Goal: Transaction & Acquisition: Book appointment/travel/reservation

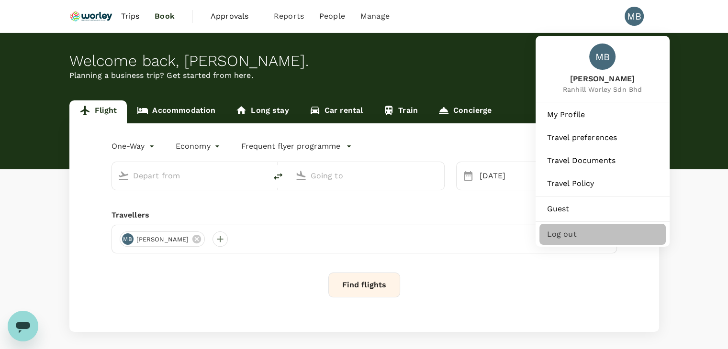
click at [564, 240] on span "Log out" at bounding box center [602, 234] width 111 height 11
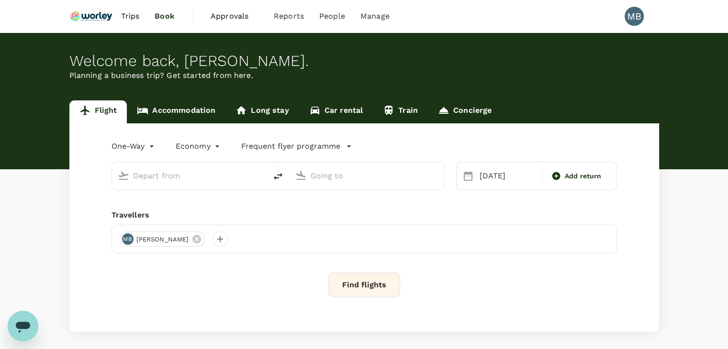
type input "Kuala Lumpur Intl ([GEOGRAPHIC_DATA])"
type input "[GEOGRAPHIC_DATA] (TGG)"
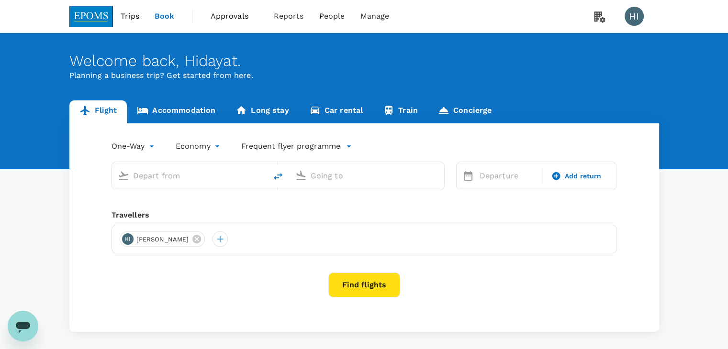
type input "roundtrip"
type input "Miri Intl (MYY)"
type input "Kuala Lumpur Intl ([GEOGRAPHIC_DATA])"
